Goal: Book appointment/travel/reservation

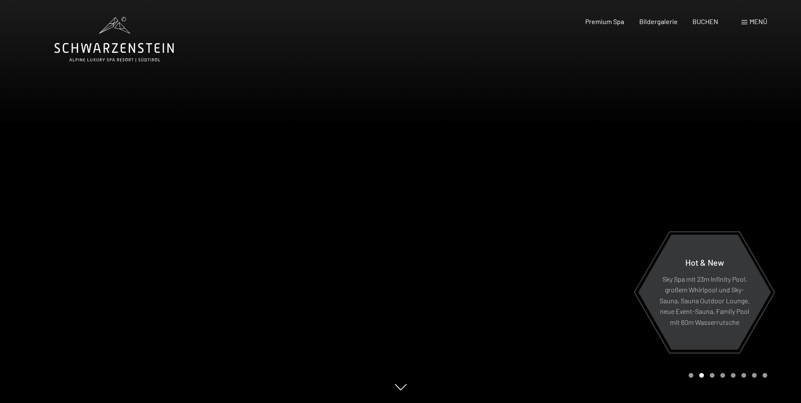
click at [749, 24] on span "Menü" at bounding box center [758, 21] width 18 height 8
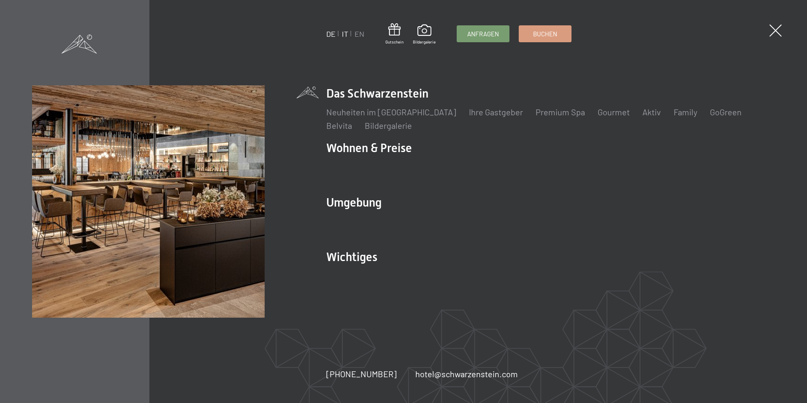
click at [344, 36] on link "IT" at bounding box center [345, 33] width 6 height 9
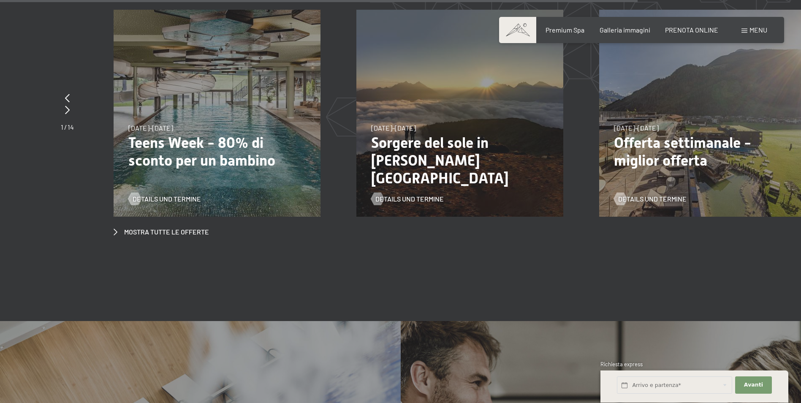
scroll to position [3419, 0]
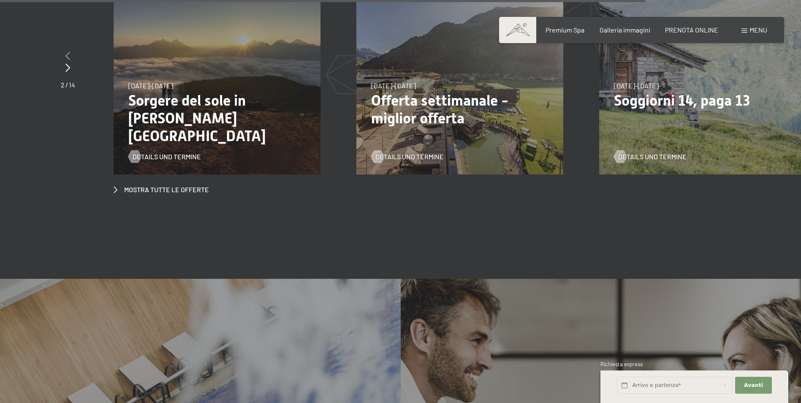
click at [70, 50] on div at bounding box center [68, 56] width 14 height 12
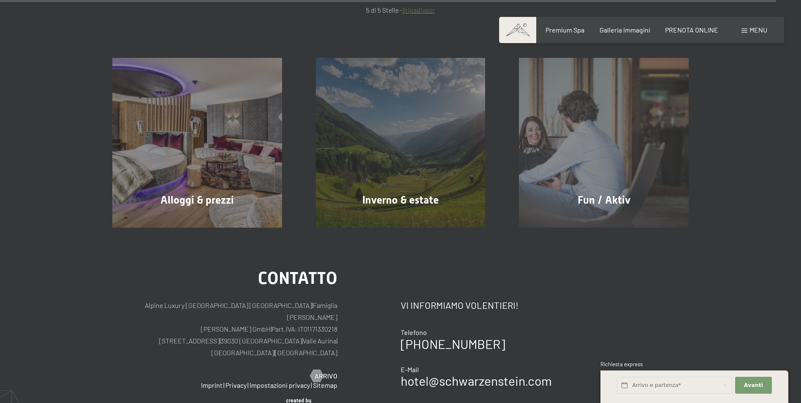
scroll to position [4283, 0]
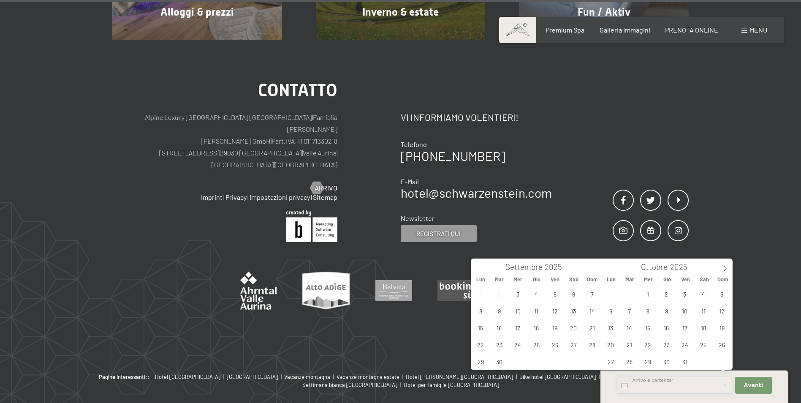
click at [632, 380] on input "text" at bounding box center [674, 385] width 115 height 17
click at [725, 268] on icon at bounding box center [725, 269] width 6 height 6
type input "2026"
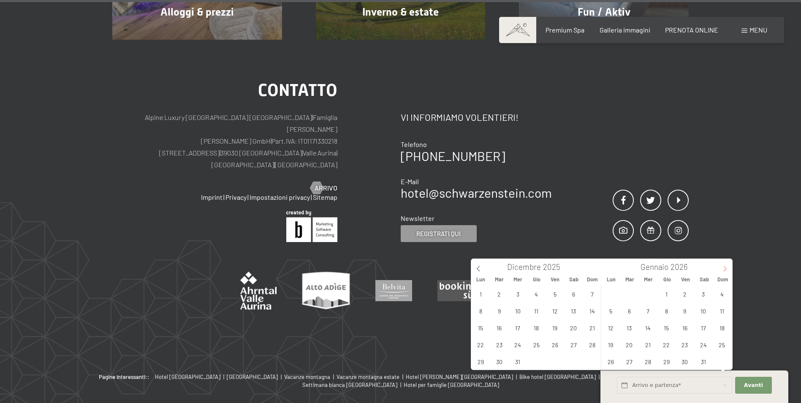
click at [725, 268] on icon at bounding box center [725, 269] width 6 height 6
type input "2026"
click at [701, 344] on span "21" at bounding box center [703, 344] width 16 height 16
click at [705, 360] on span "28" at bounding box center [703, 361] width 16 height 16
type input "Sab. [DATE] - Sab. [DATE]"
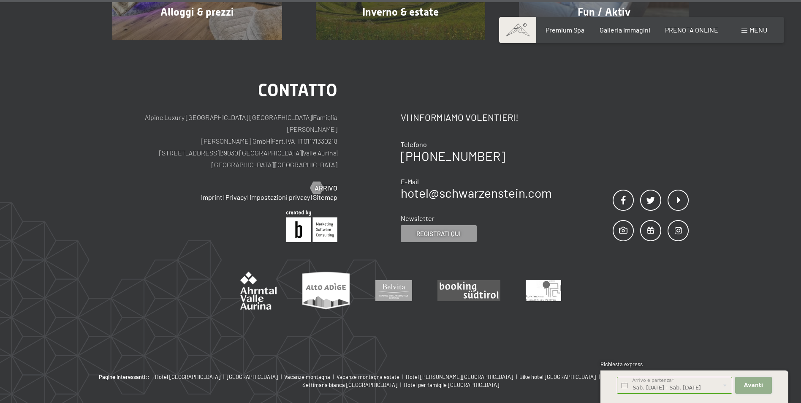
click at [754, 383] on span "Avanti" at bounding box center [753, 385] width 19 height 8
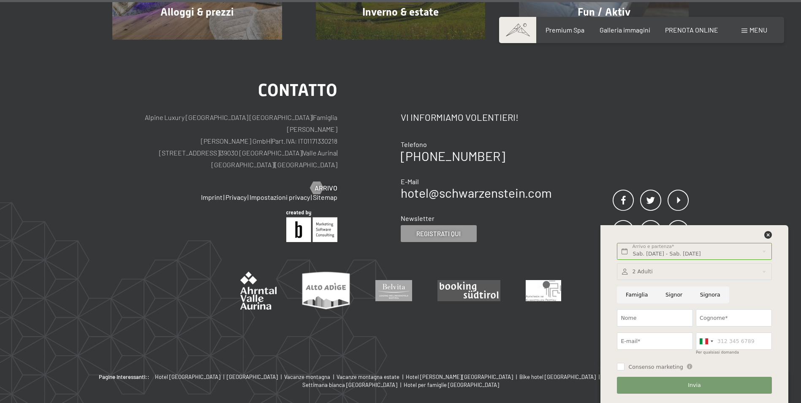
click at [757, 27] on span "Menu" at bounding box center [758, 30] width 18 height 8
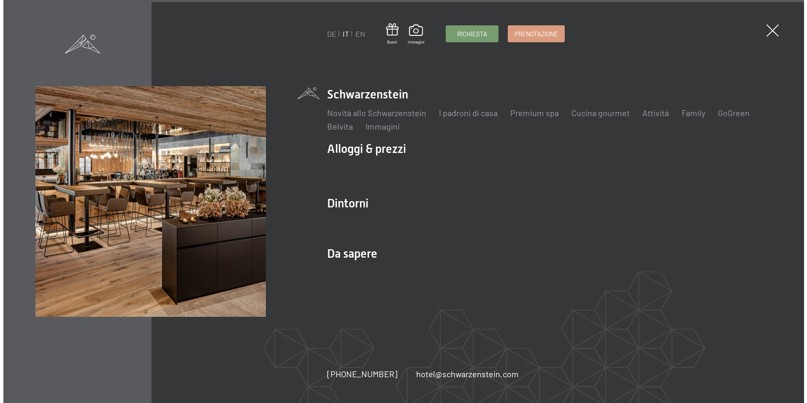
scroll to position [4301, 0]
